Goal: Task Accomplishment & Management: Manage account settings

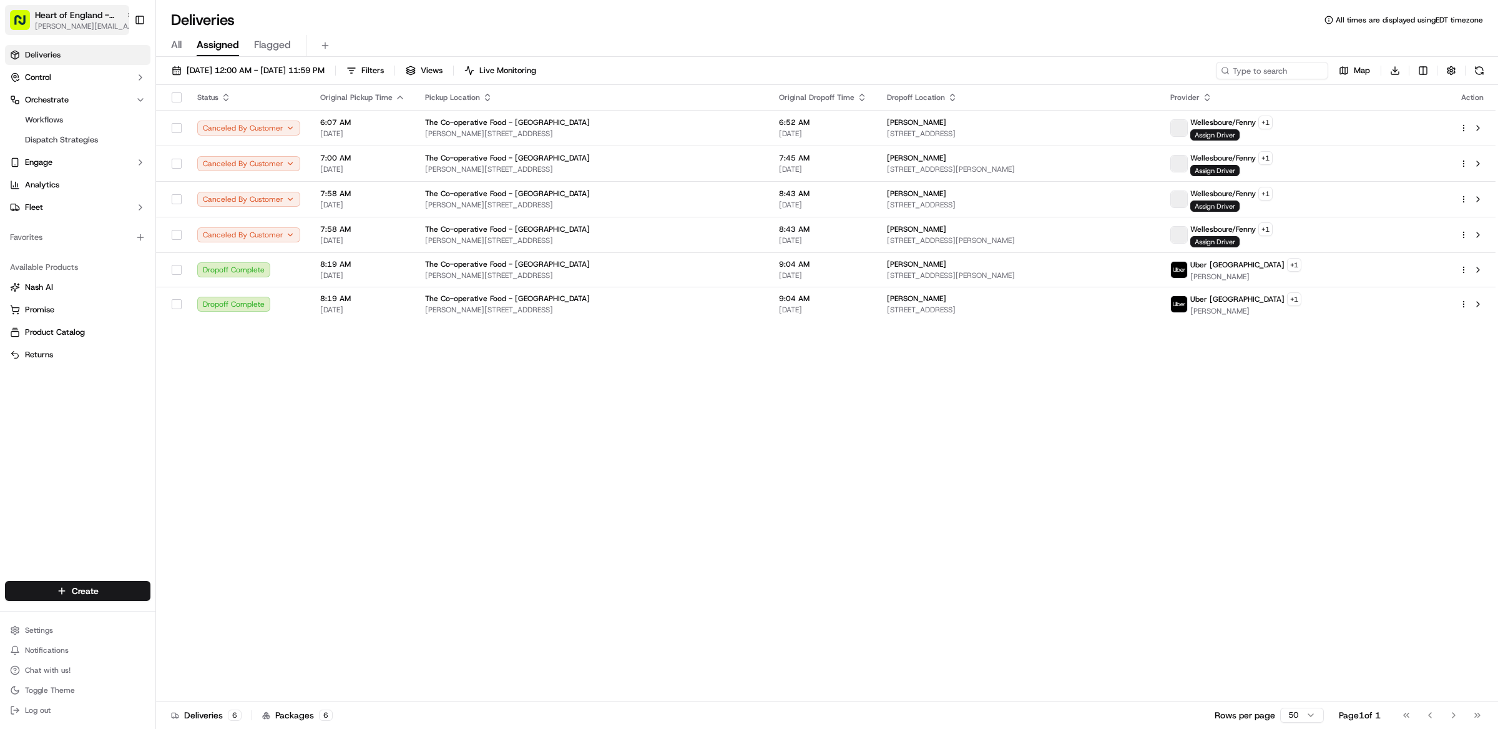
click at [97, 12] on span "Heart of England - Wellesbourne" at bounding box center [78, 15] width 86 height 12
type input "pei wei - litt"
click at [170, 66] on span "[PERSON_NAME] - Little Rock" at bounding box center [216, 64] width 114 height 11
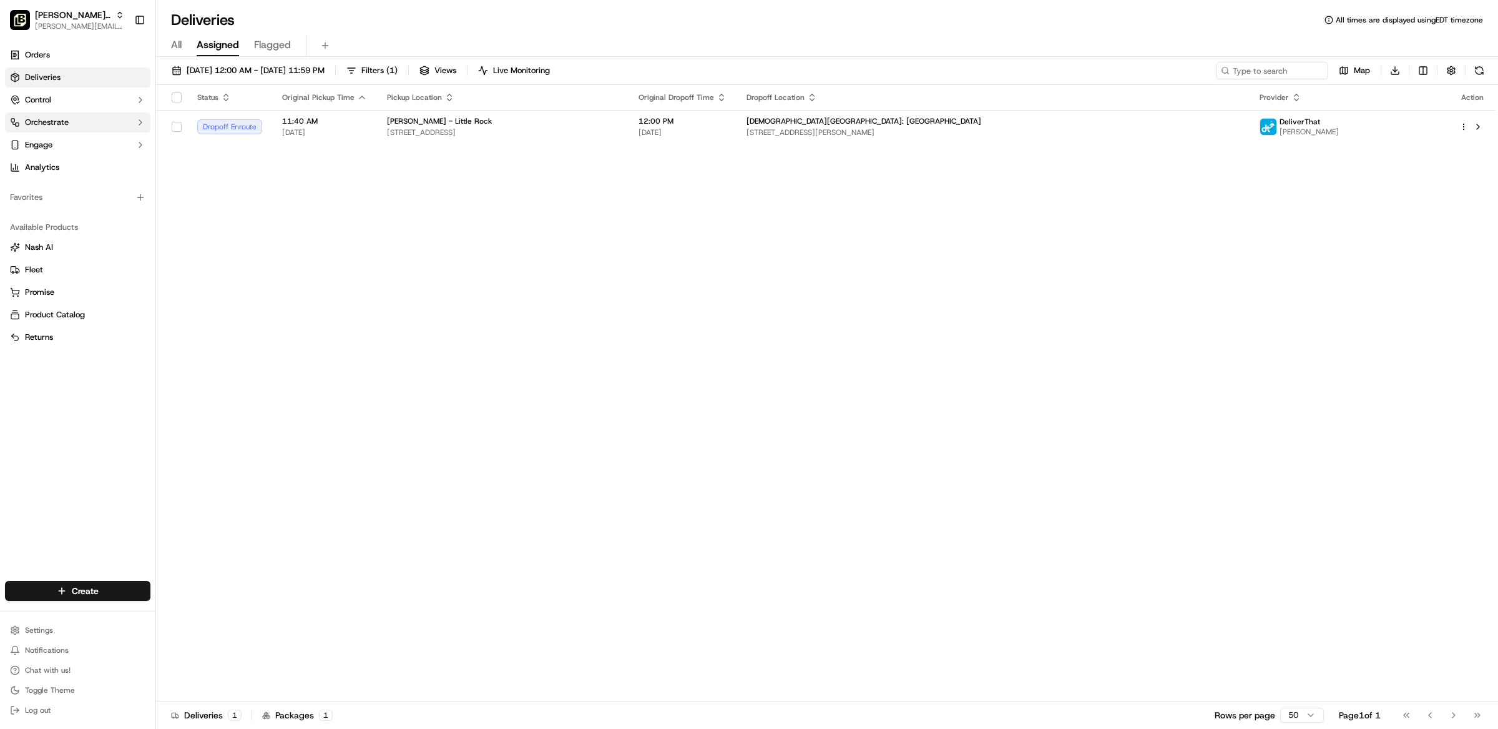
click at [73, 122] on button "Orchestrate" at bounding box center [77, 122] width 145 height 20
click at [72, 166] on span "Dispatch Strategies" at bounding box center [61, 162] width 73 height 11
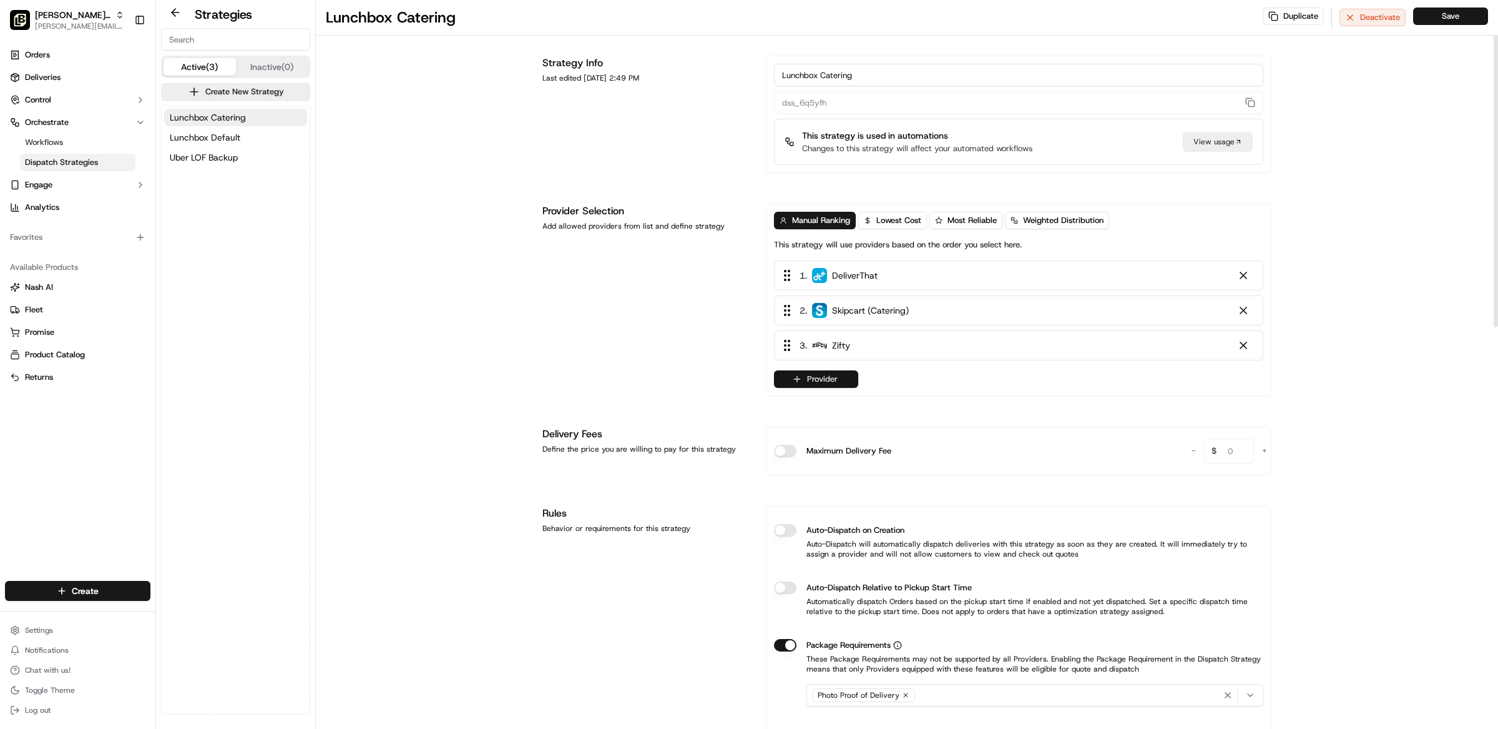
click at [790, 380] on button "Provider" at bounding box center [816, 378] width 84 height 17
click at [713, 401] on html "Pei Wei - Little Rock maria@usenash.com Toggle Sidebar Orders Deliveries Contro…" at bounding box center [749, 364] width 1498 height 729
click at [819, 380] on button "Provider" at bounding box center [816, 378] width 84 height 17
click at [223, 154] on html "Pei Wei - Little Rock maria@usenash.com Toggle Sidebar Orders Deliveries Contro…" at bounding box center [749, 364] width 1498 height 729
click at [215, 157] on span "Uber LOF Backup" at bounding box center [204, 157] width 68 height 12
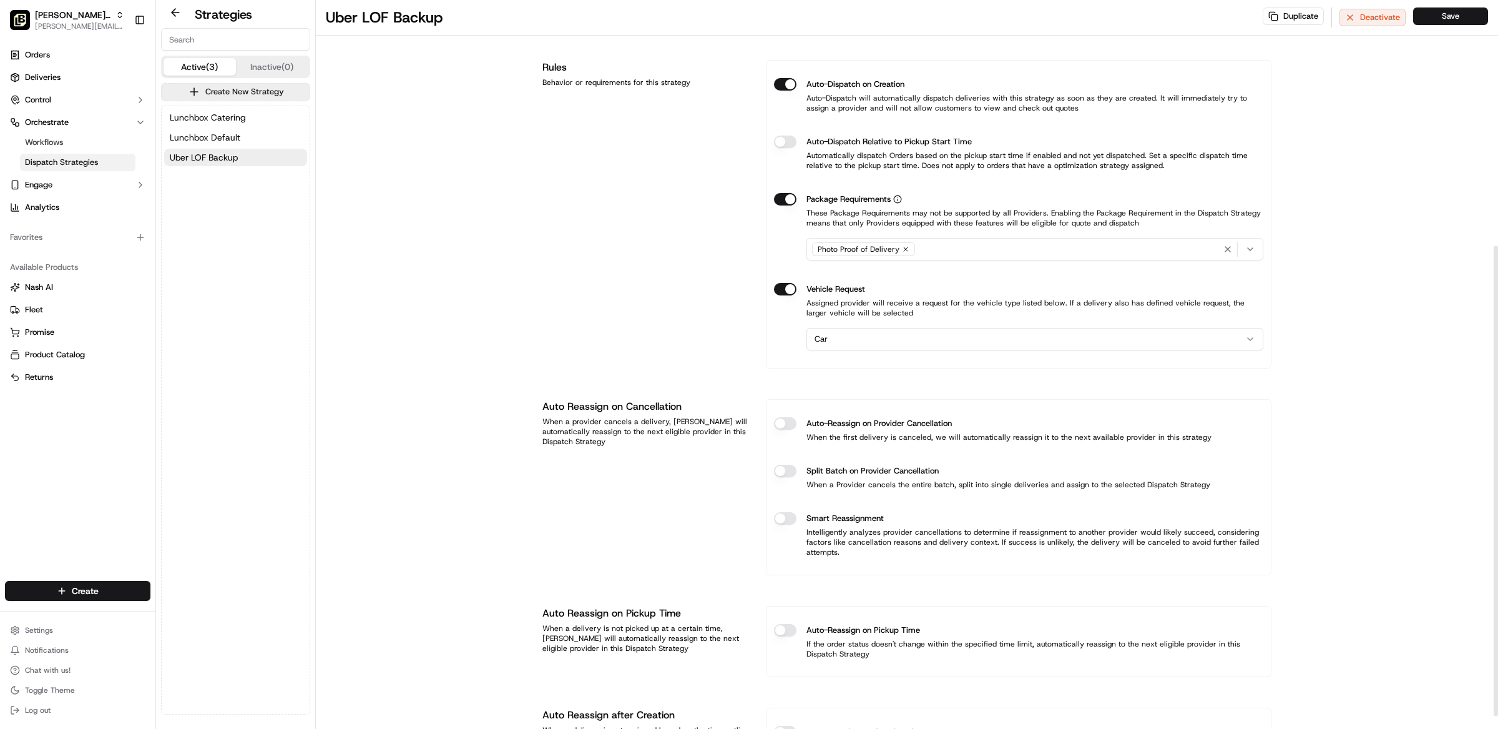
scroll to position [401, 0]
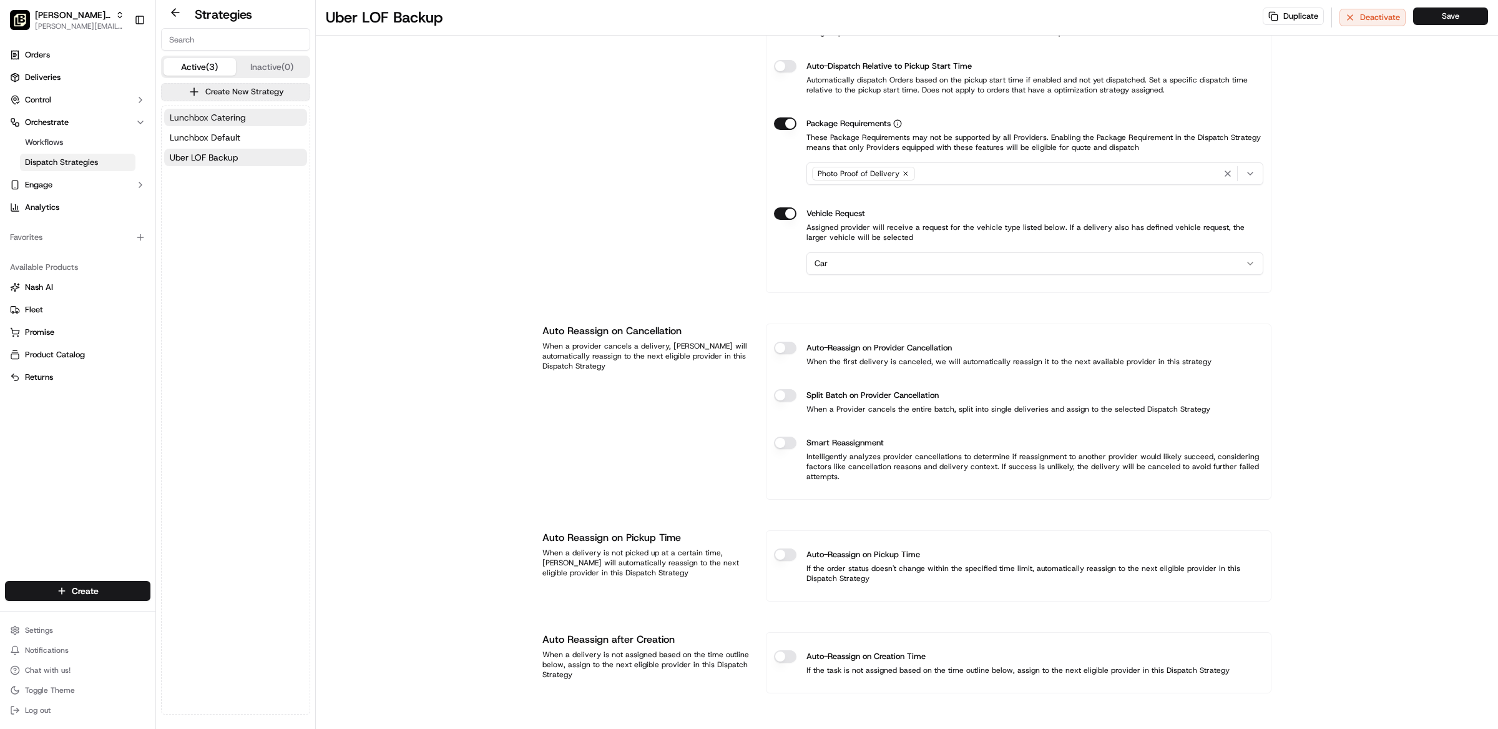
click at [220, 109] on button "Lunchbox Catering" at bounding box center [235, 117] width 143 height 17
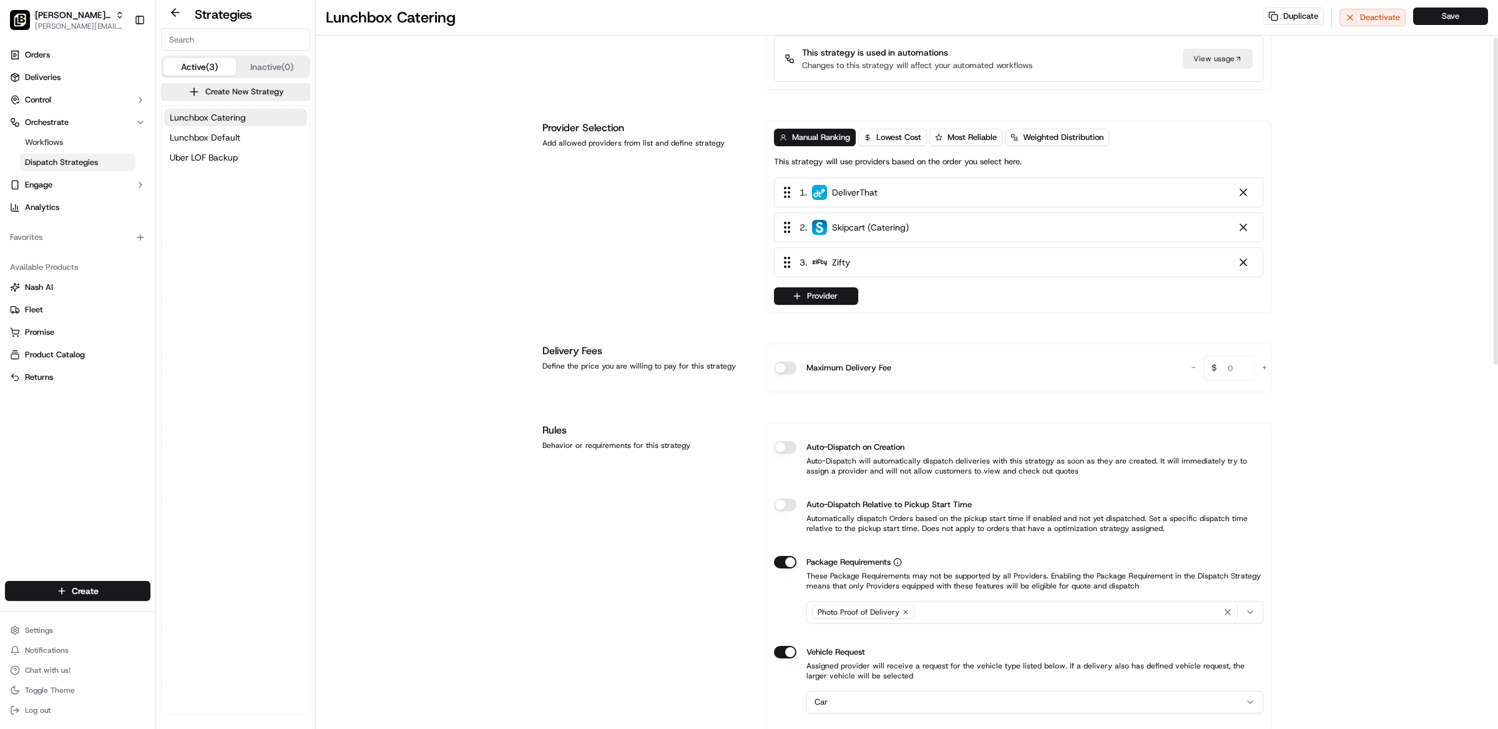
scroll to position [82, 0]
click at [66, 78] on link "Deliveries" at bounding box center [77, 77] width 145 height 20
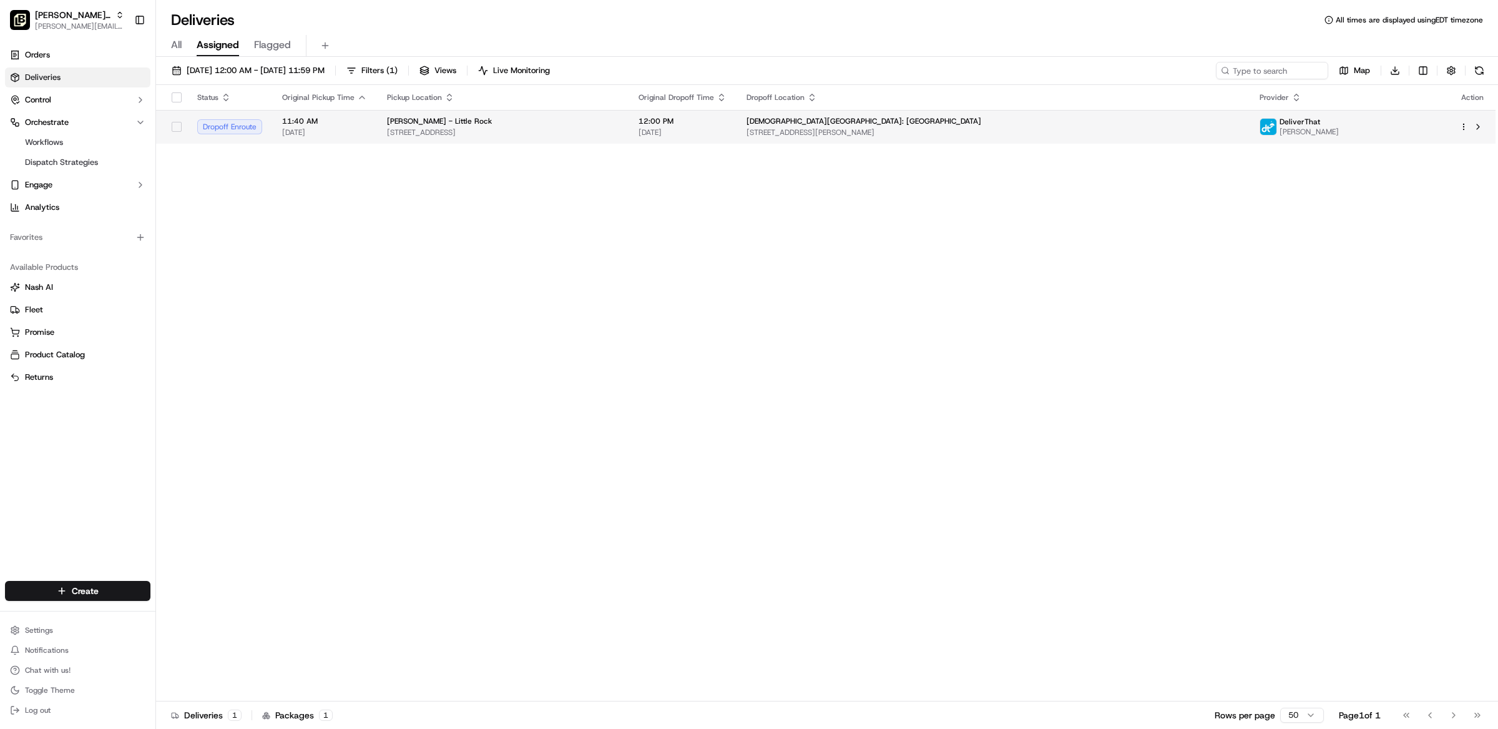
click at [619, 129] on span "[STREET_ADDRESS]" at bounding box center [503, 132] width 232 height 10
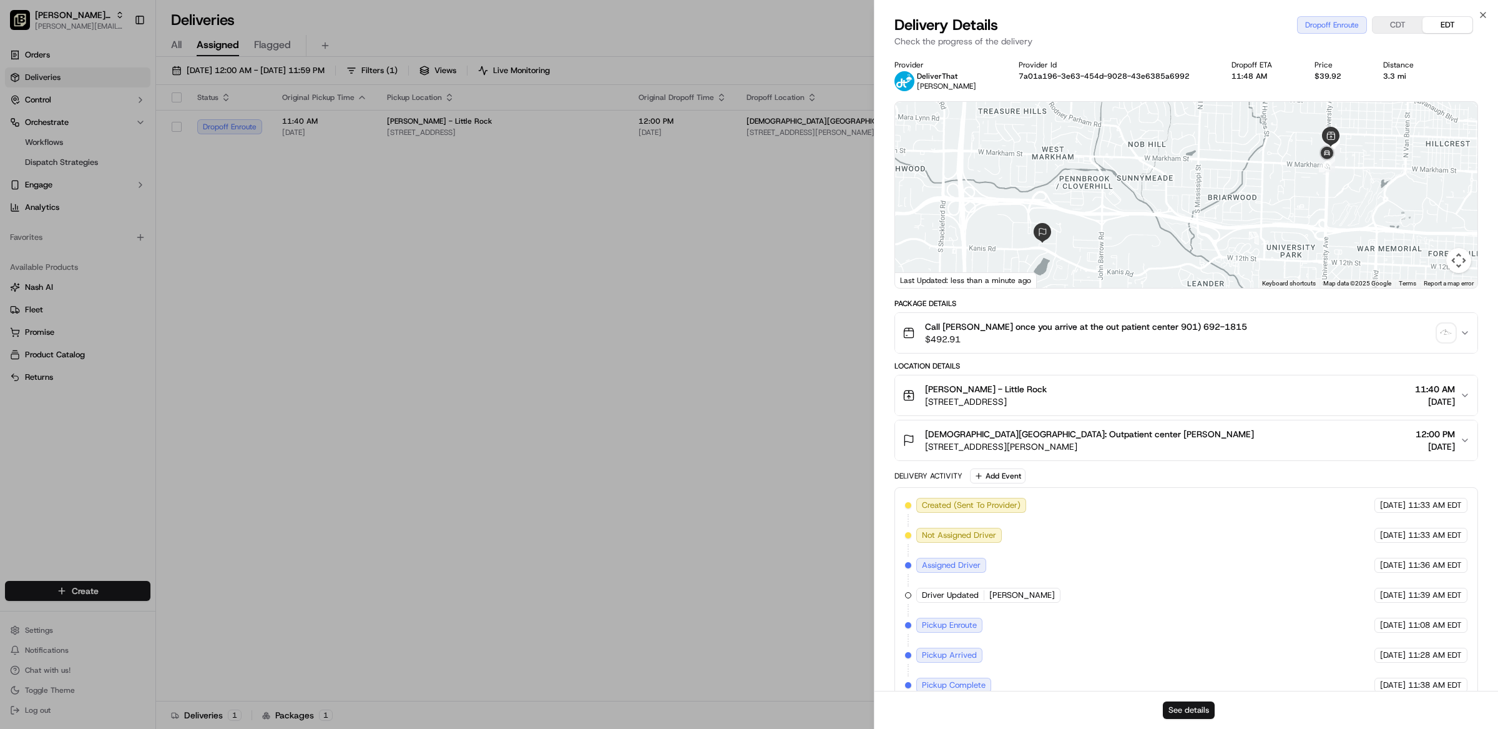
click at [1205, 712] on button "See details" at bounding box center [1189, 709] width 52 height 17
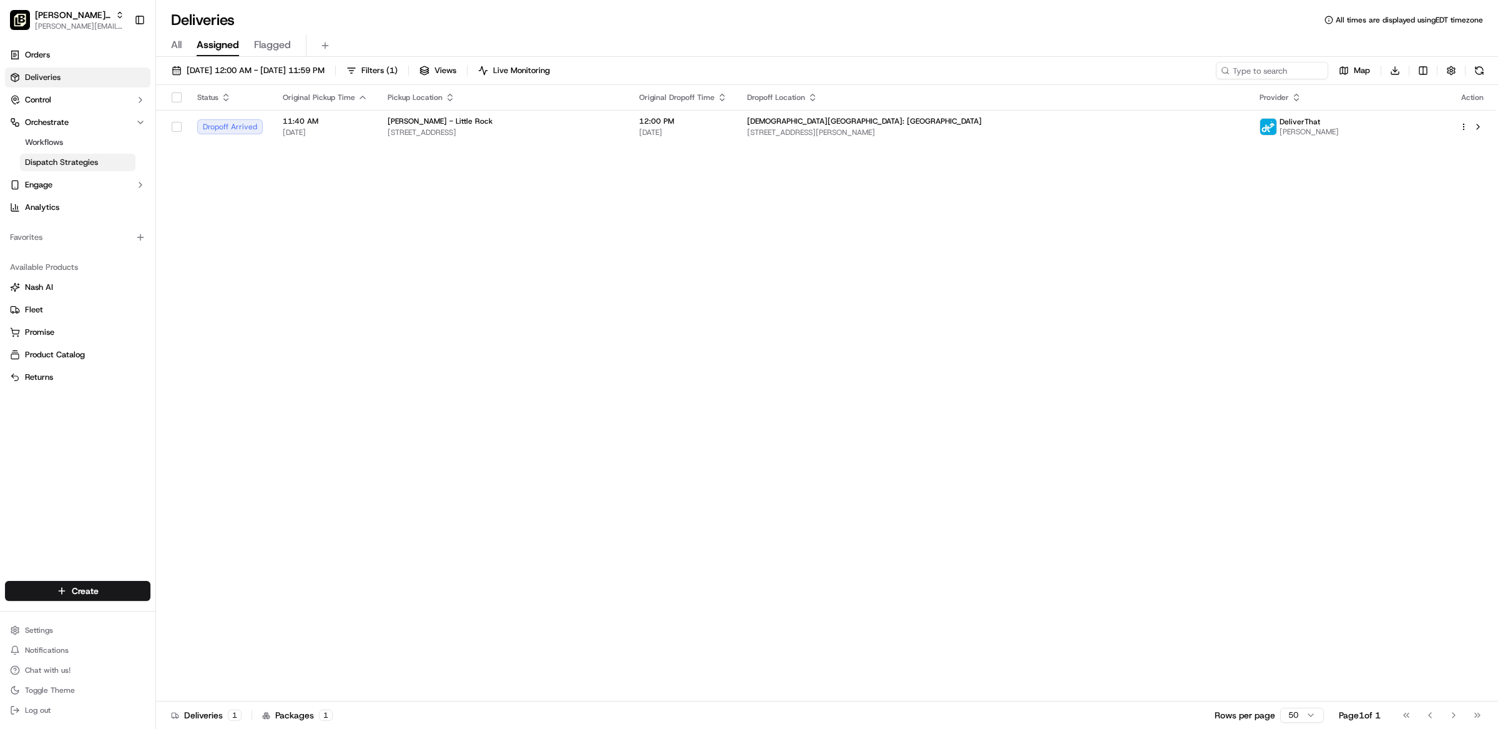
click at [56, 161] on span "Dispatch Strategies" at bounding box center [61, 162] width 73 height 11
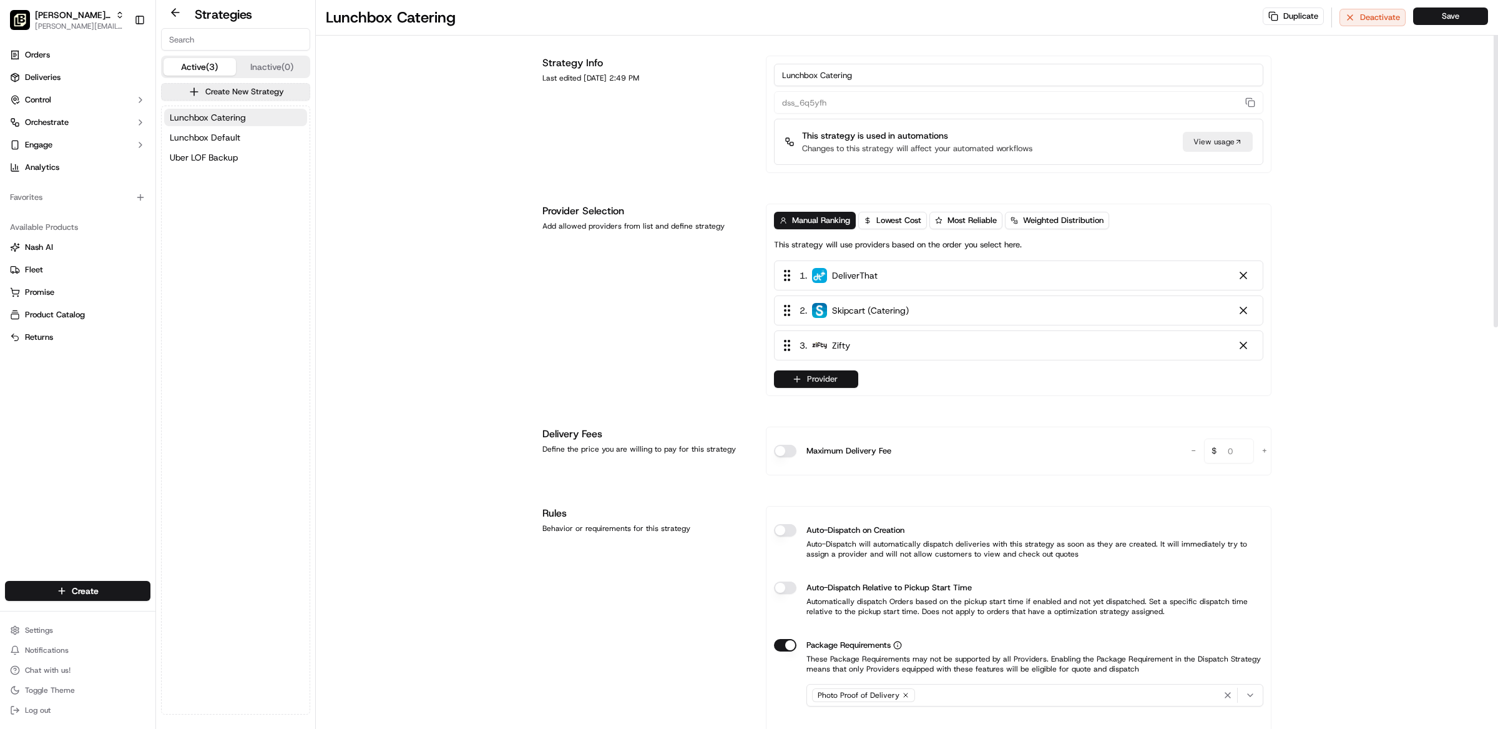
click at [803, 382] on button "Provider" at bounding box center [816, 378] width 84 height 17
click at [836, 514] on span "MEALS NOW" at bounding box center [840, 514] width 51 height 12
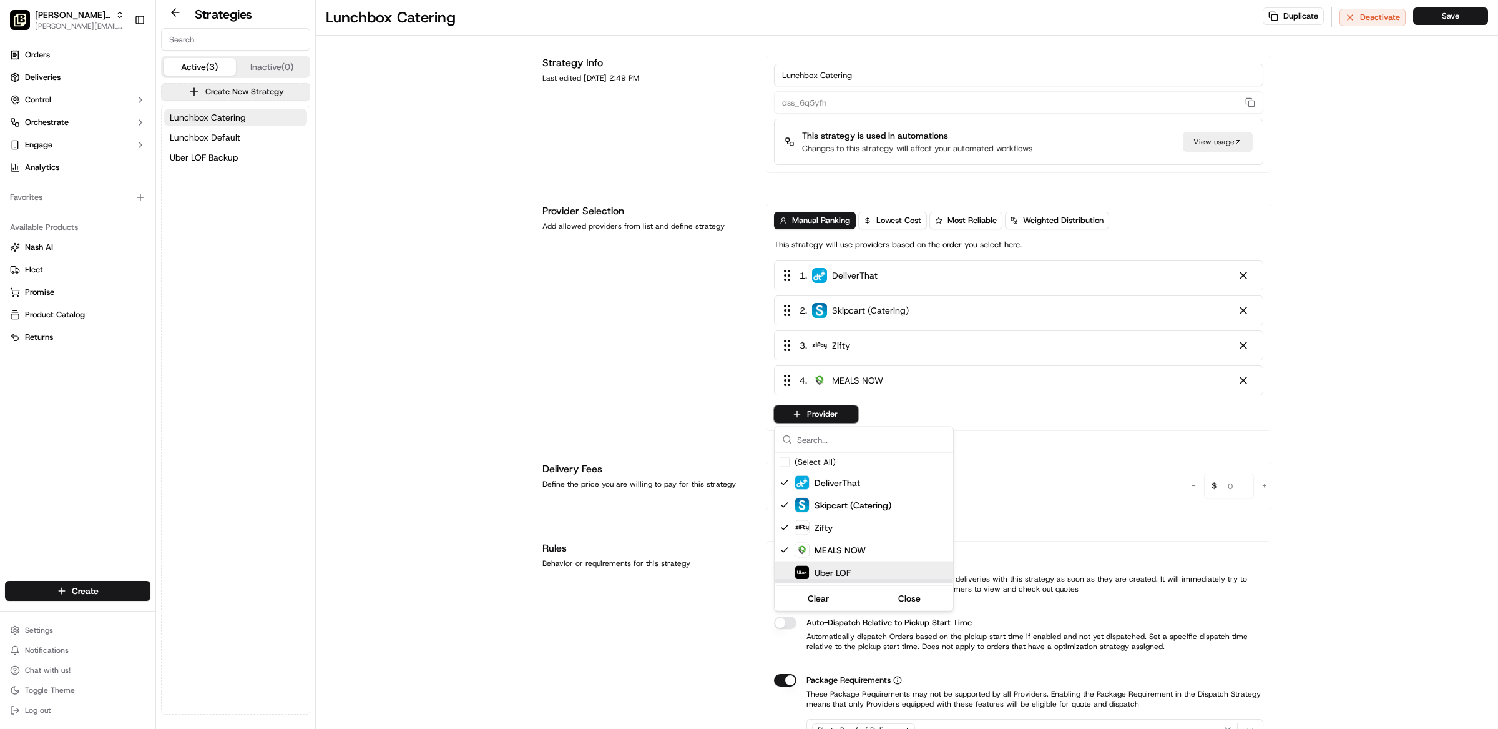
click at [832, 568] on span "Uber LOF" at bounding box center [833, 572] width 36 height 12
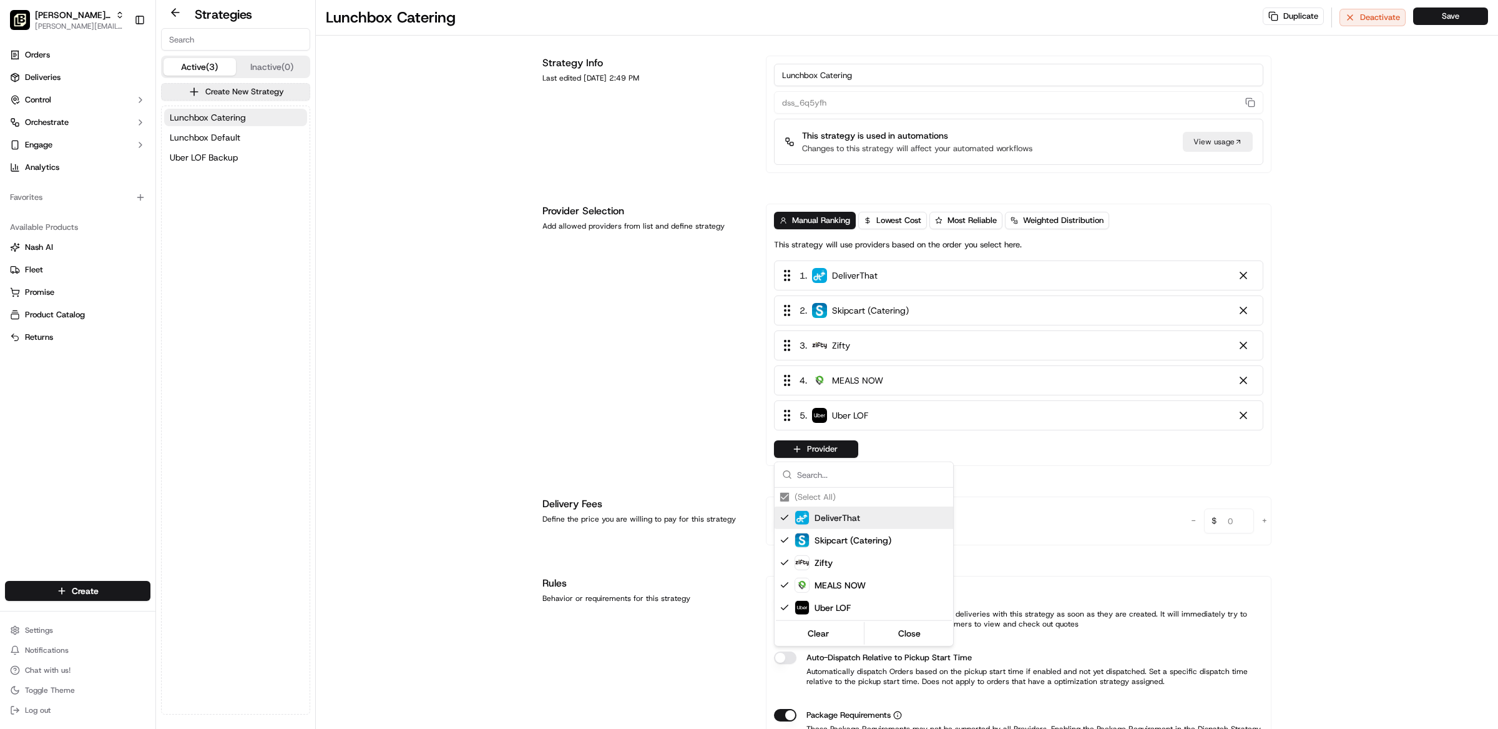
click at [742, 391] on html "Pei Wei - Little Rock maria@usenash.com Toggle Sidebar Orders Deliveries Contro…" at bounding box center [749, 364] width 1498 height 729
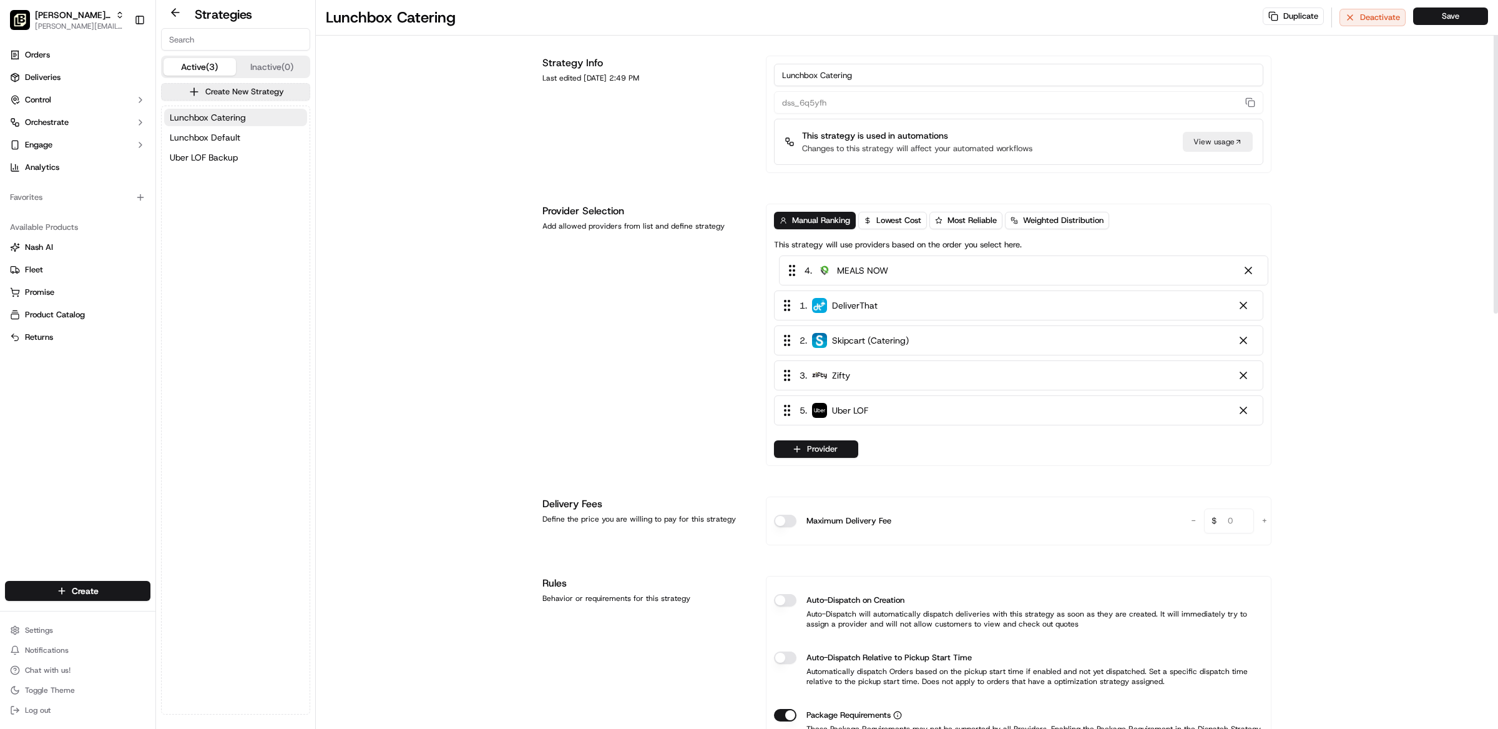
drag, startPoint x: 792, startPoint y: 384, endPoint x: 797, endPoint y: 270, distance: 114.4
click at [797, 270] on div "1 . DeliverThat 2 . Skipcart (Catering) 3 . Zifty 4 . MEALS NOW 5 . Uber LOF" at bounding box center [1018, 345] width 489 height 170
click at [1457, 14] on button "Save" at bounding box center [1450, 15] width 75 height 17
click at [69, 20] on span "[PERSON_NAME] - Little Rock" at bounding box center [73, 15] width 76 height 12
type input "pei wei - ro"
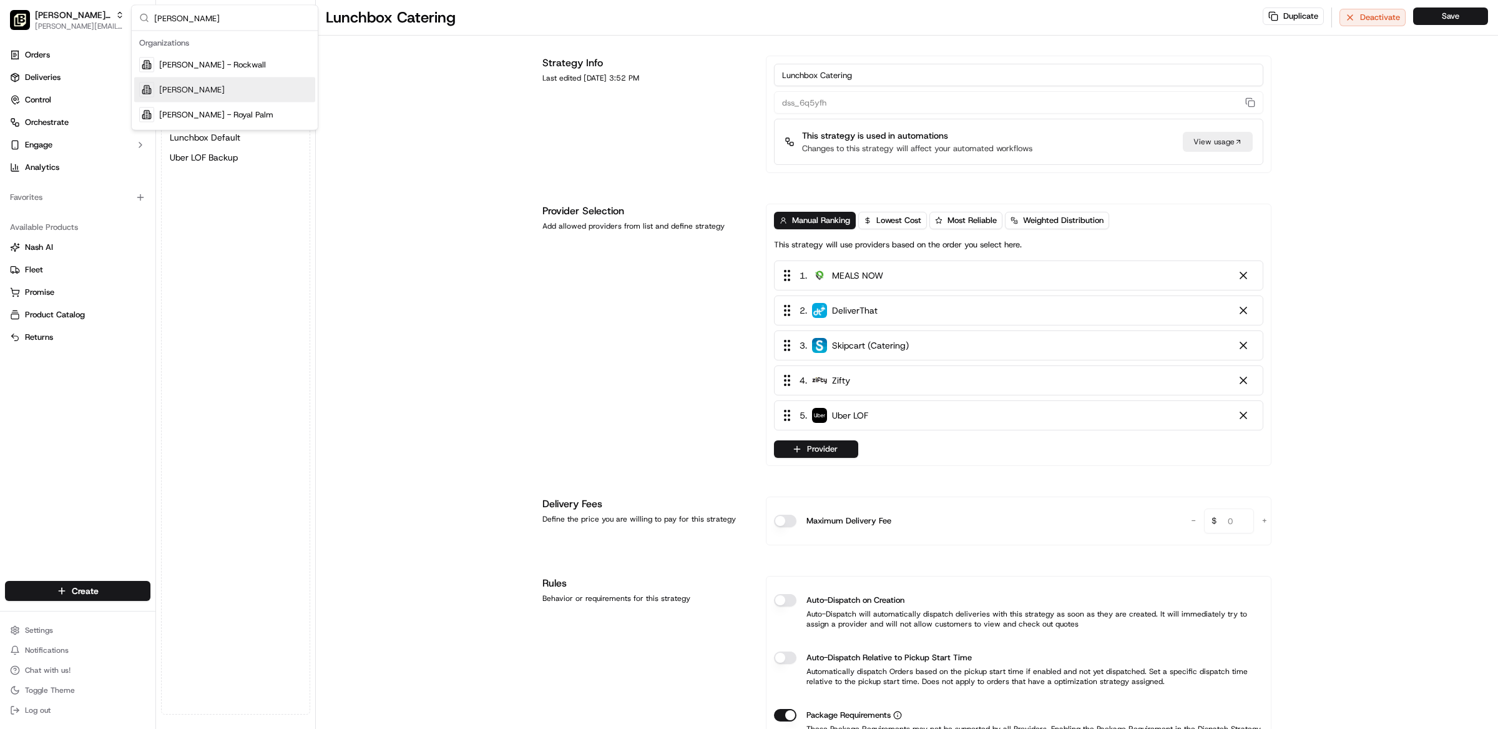
click at [230, 90] on div "[PERSON_NAME]" at bounding box center [224, 89] width 181 height 25
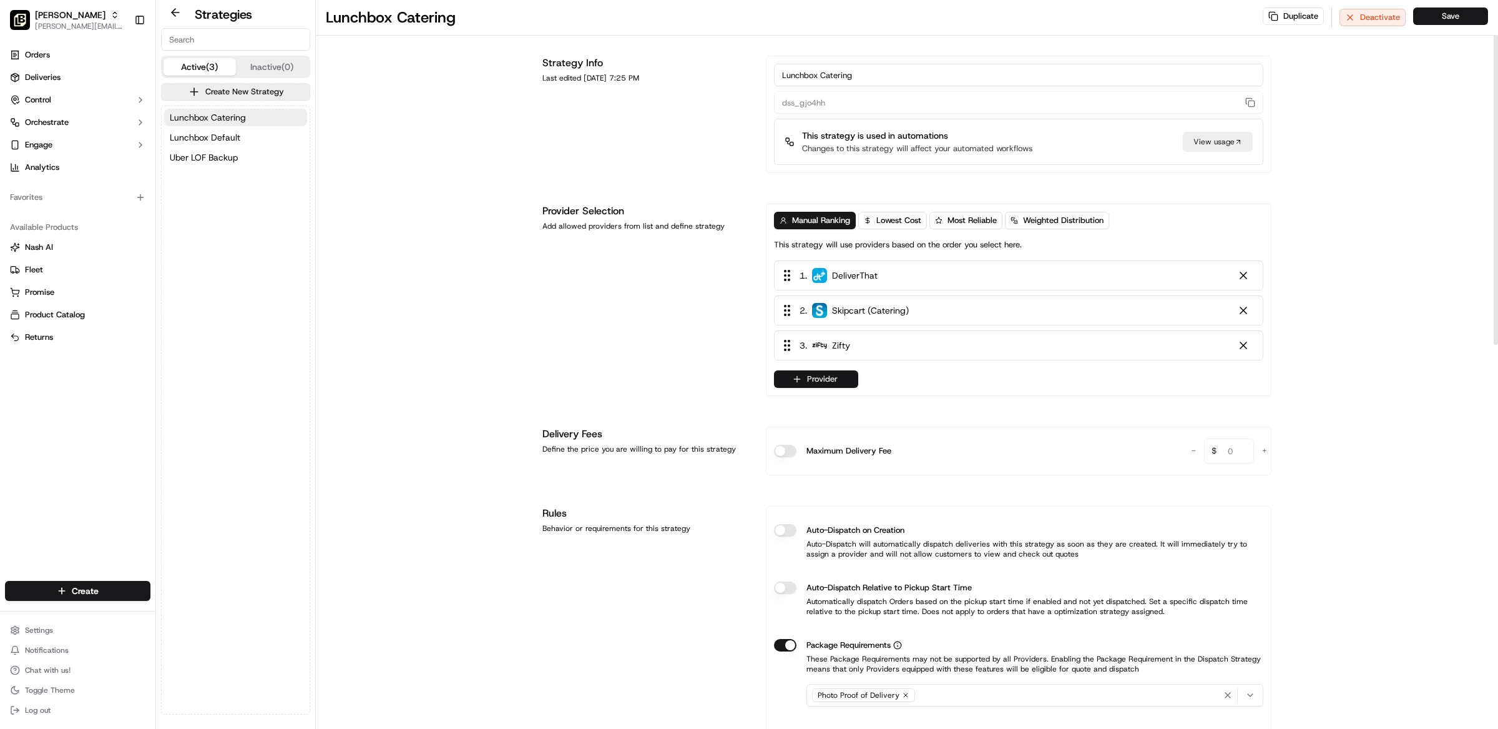
click at [800, 379] on icon "button" at bounding box center [797, 379] width 6 height 0
click at [835, 520] on span "MEALS NOW" at bounding box center [840, 514] width 51 height 12
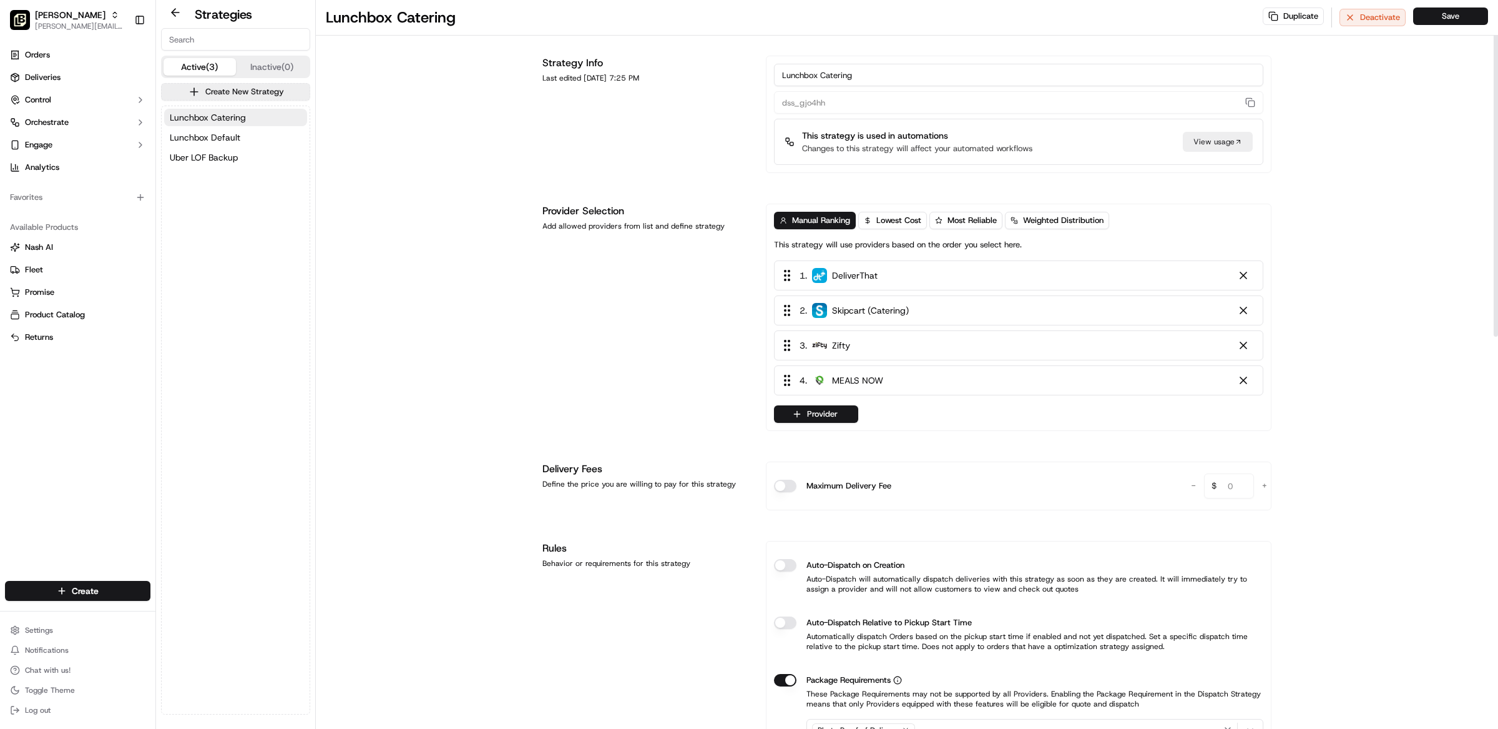
drag, startPoint x: 790, startPoint y: 369, endPoint x: 790, endPoint y: 359, distance: 10.0
click at [790, 358] on html "Pei Wei - Rogers maria@usenash.com Toggle Sidebar Orders Deliveries Control Orc…" at bounding box center [749, 364] width 1498 height 729
drag, startPoint x: 790, startPoint y: 381, endPoint x: 780, endPoint y: 273, distance: 108.5
click at [780, 273] on div "1 . DeliverThat 2 . Skipcart (Catering) 3 . Zifty 4 . MEALS NOW" at bounding box center [1018, 327] width 489 height 135
click at [1476, 16] on button "Save" at bounding box center [1450, 15] width 75 height 17
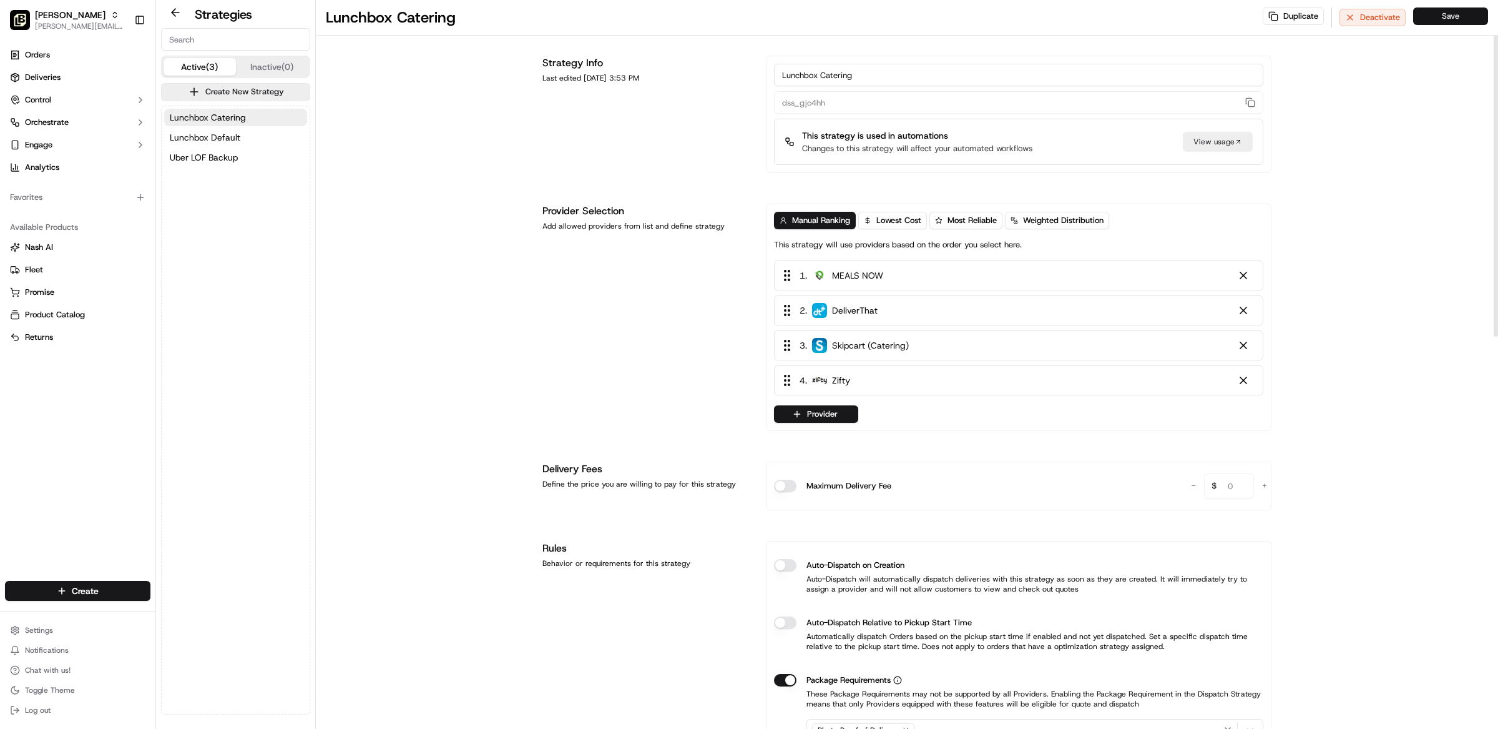
click at [1446, 19] on button "Save" at bounding box center [1450, 15] width 75 height 17
